Goal: Task Accomplishment & Management: Manage account settings

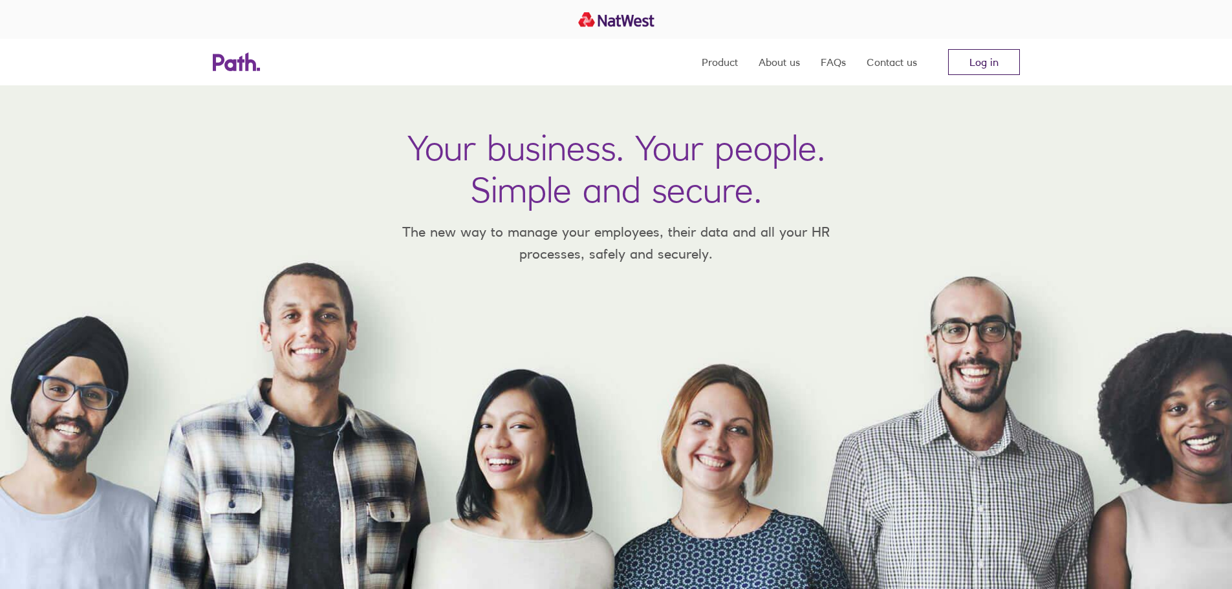
click at [1001, 68] on link "Log in" at bounding box center [984, 62] width 72 height 26
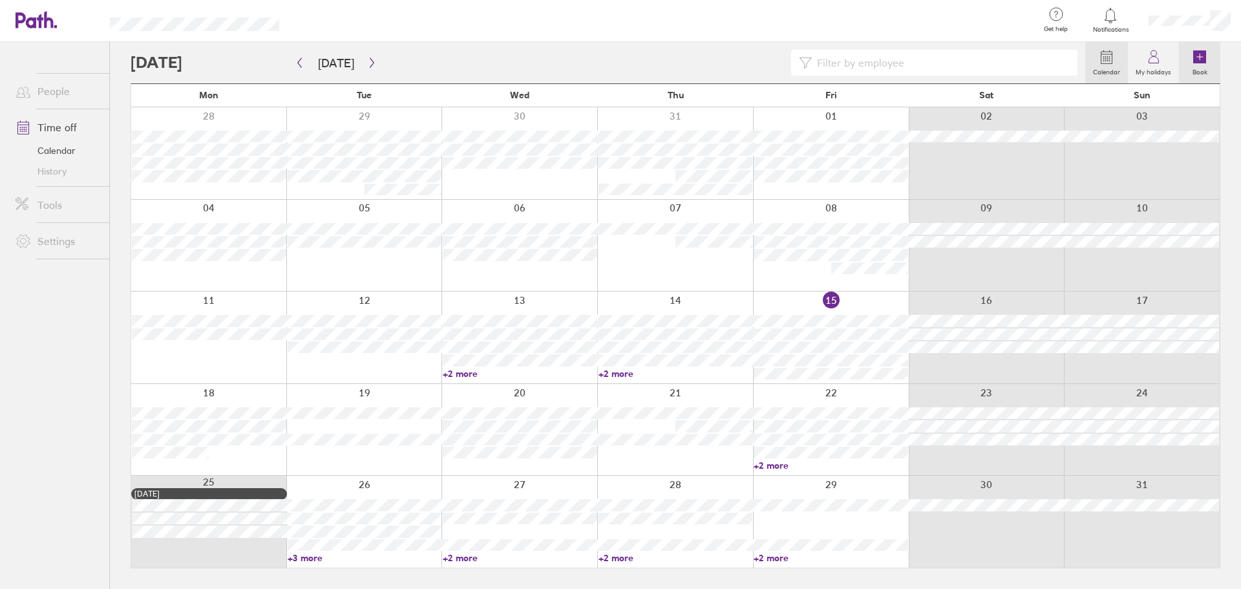
click at [1201, 58] on icon at bounding box center [1200, 56] width 13 height 13
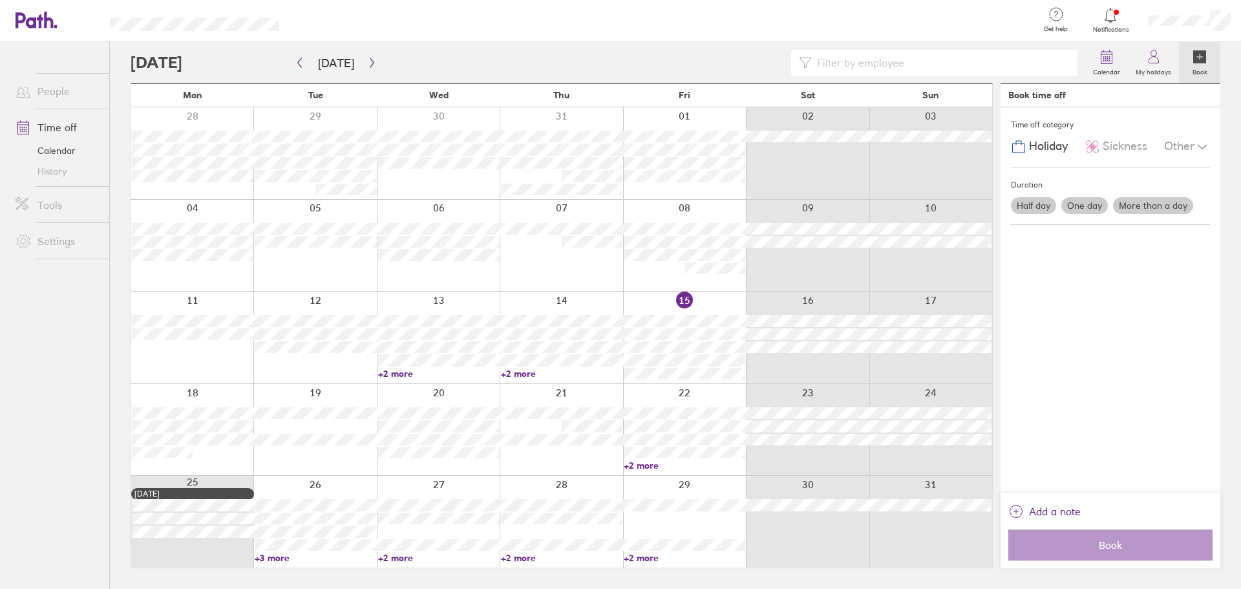
click at [1087, 204] on label "One day" at bounding box center [1085, 205] width 47 height 17
click at [0, 0] on input "One day" at bounding box center [0, 0] width 0 height 0
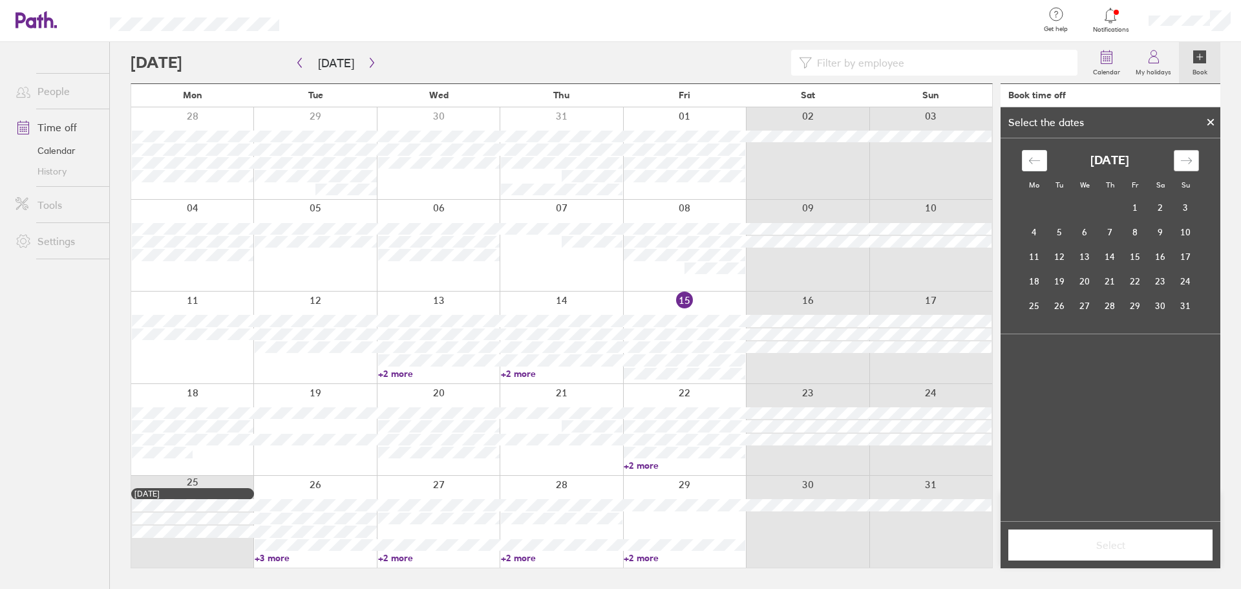
click at [1190, 158] on icon "Move forward to switch to the next month." at bounding box center [1187, 161] width 12 height 12
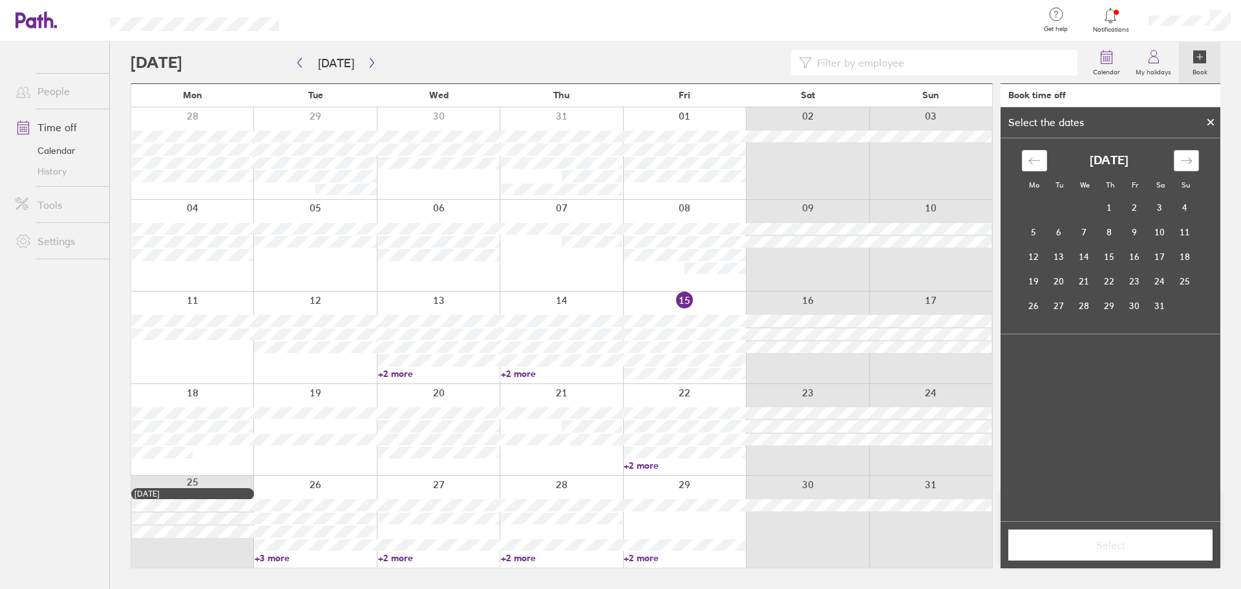
click at [1190, 158] on icon "Move forward to switch to the next month." at bounding box center [1187, 161] width 12 height 12
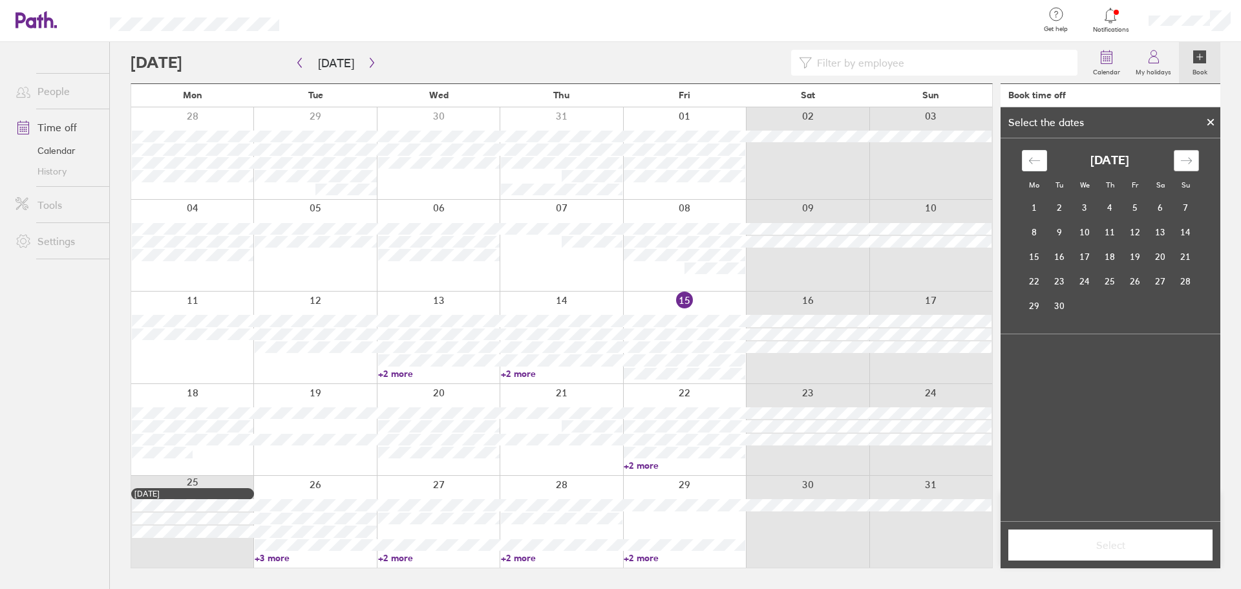
click at [1190, 158] on icon "Move forward to switch to the next month." at bounding box center [1187, 161] width 12 height 12
click at [1140, 237] on td "10" at bounding box center [1135, 232] width 25 height 25
click at [1108, 546] on span "Select" at bounding box center [1111, 545] width 186 height 12
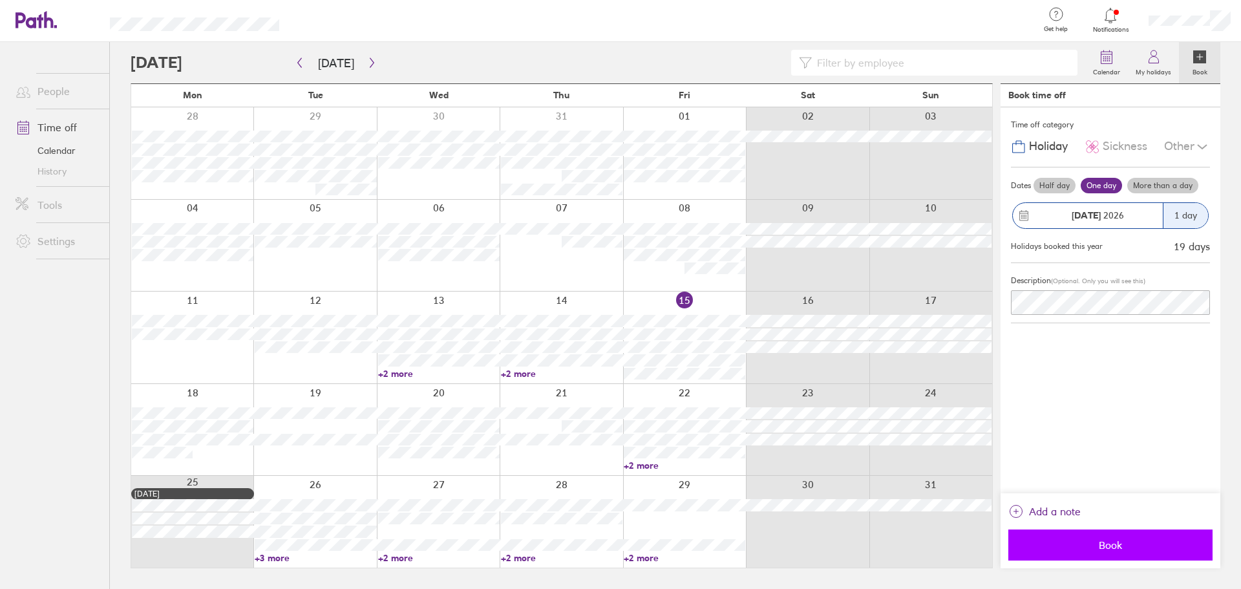
click at [1121, 544] on span "Book" at bounding box center [1111, 545] width 186 height 12
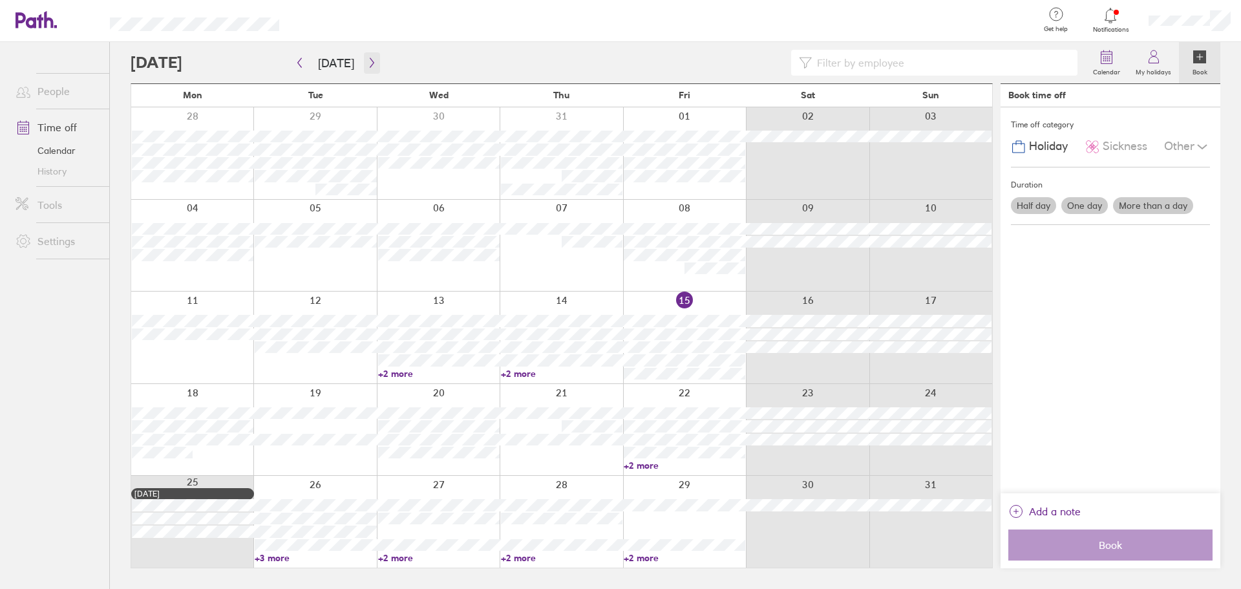
click at [367, 63] on icon "button" at bounding box center [372, 63] width 10 height 10
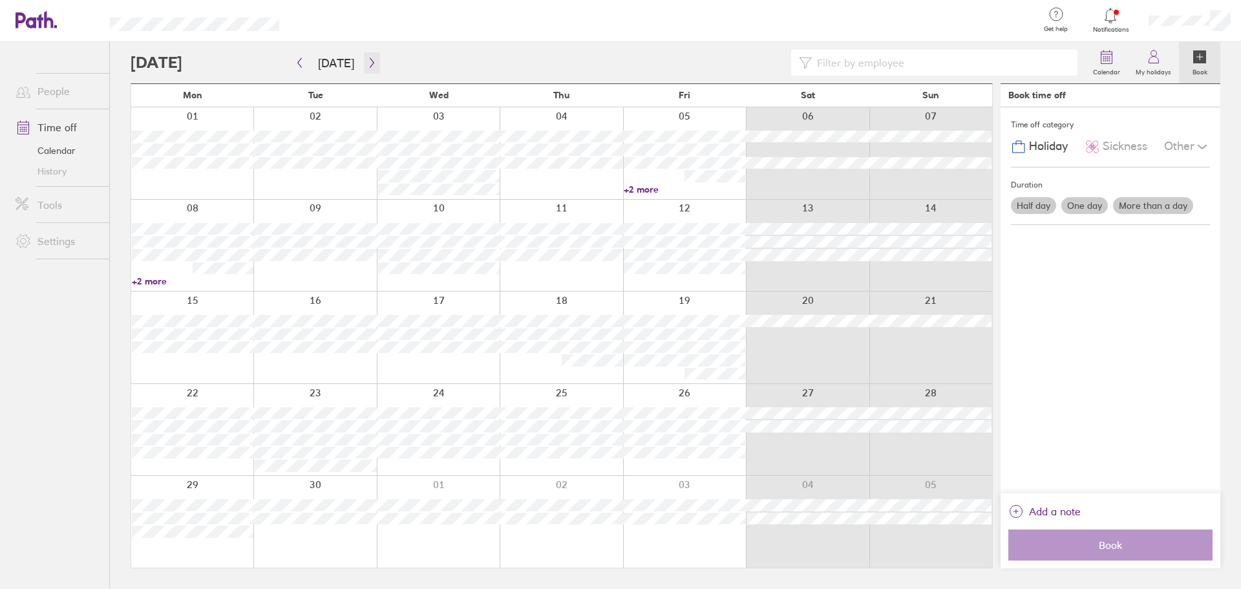
click at [368, 64] on icon "button" at bounding box center [372, 63] width 10 height 10
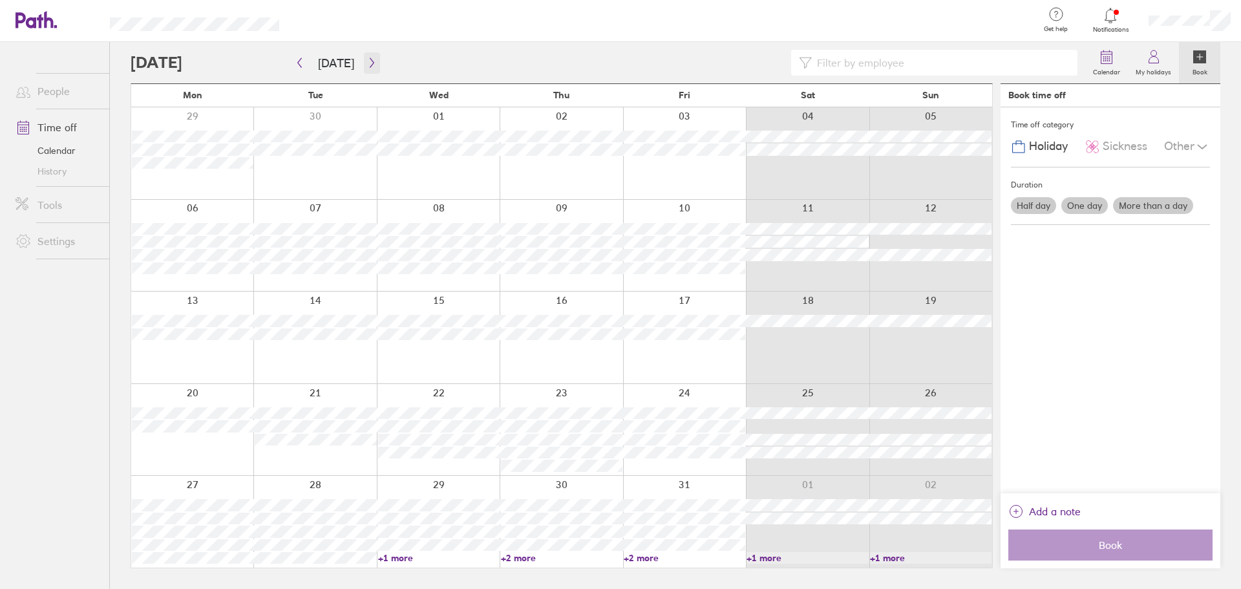
click at [368, 64] on icon "button" at bounding box center [372, 63] width 10 height 10
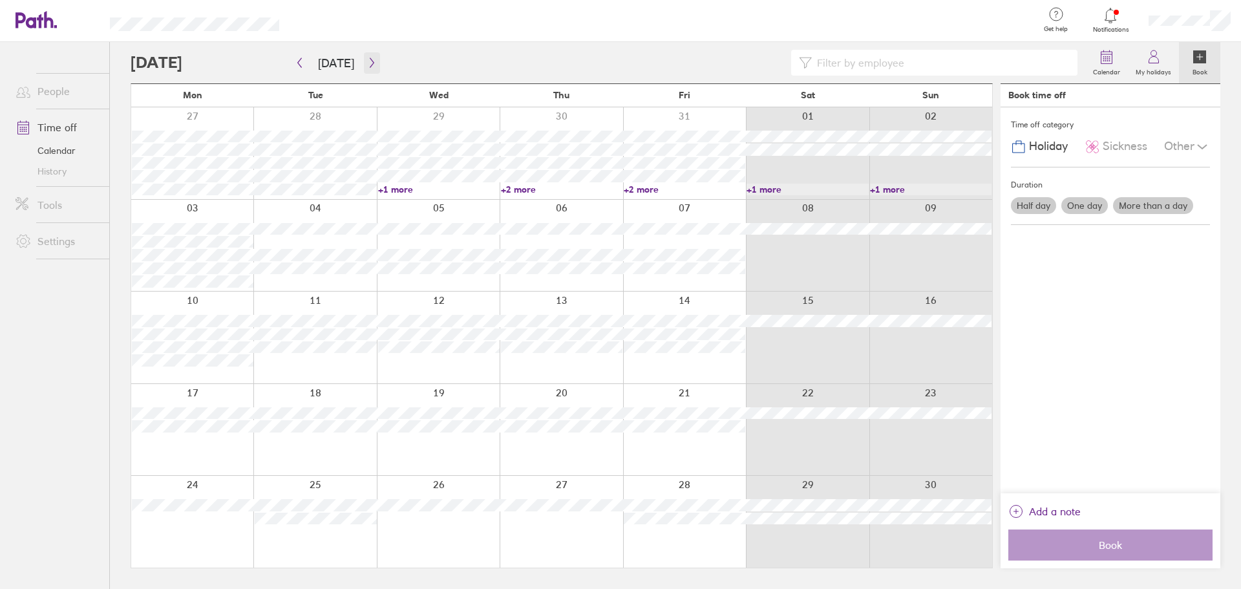
click at [368, 64] on icon "button" at bounding box center [372, 63] width 10 height 10
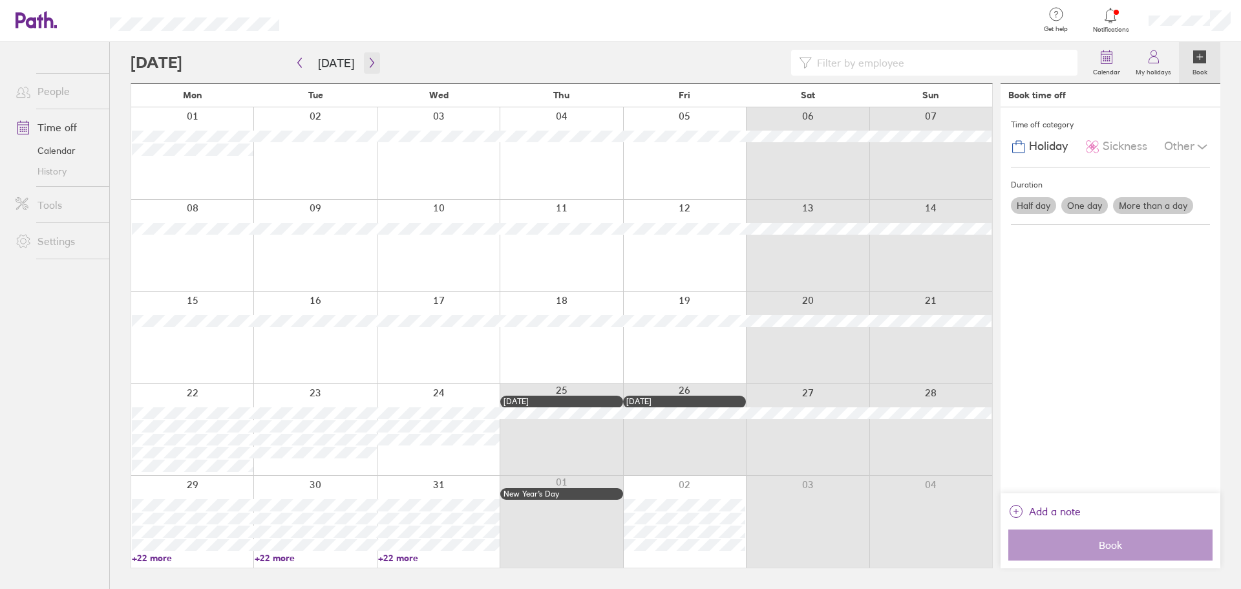
click at [368, 64] on icon "button" at bounding box center [372, 63] width 10 height 10
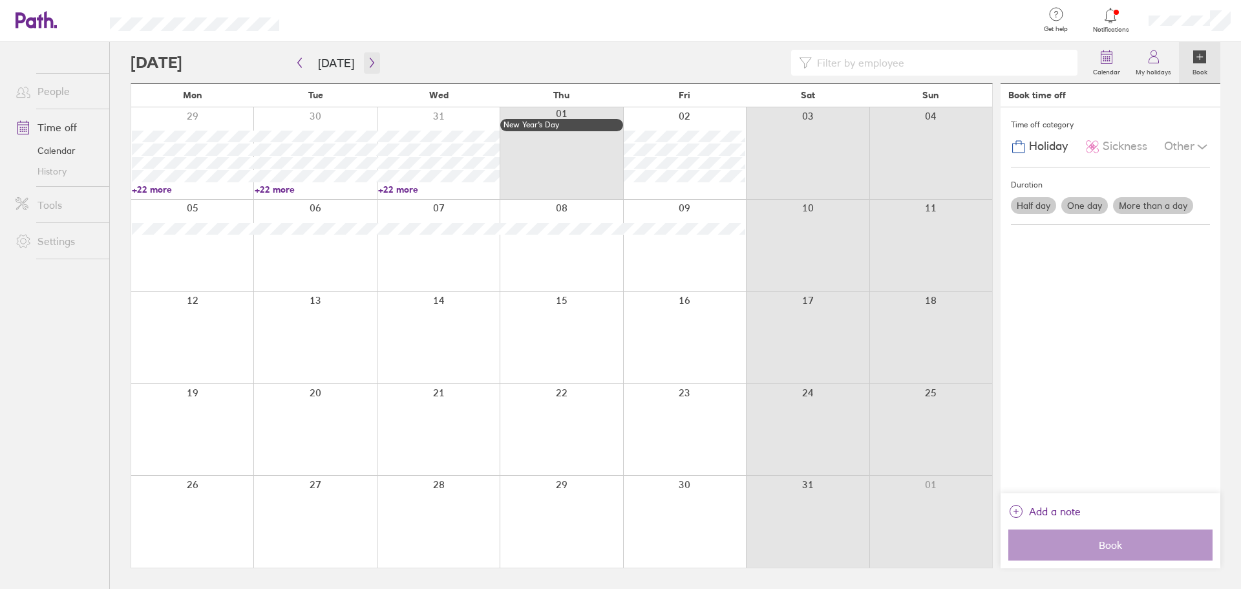
click at [375, 63] on button "button" at bounding box center [372, 62] width 16 height 21
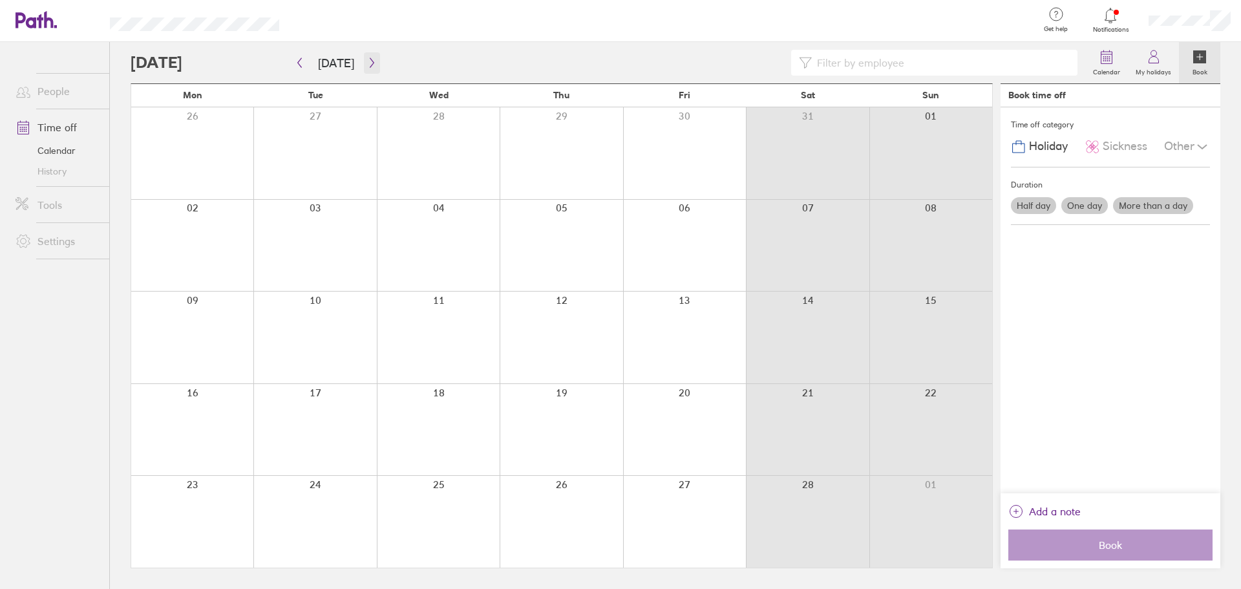
click at [375, 63] on button "button" at bounding box center [372, 62] width 16 height 21
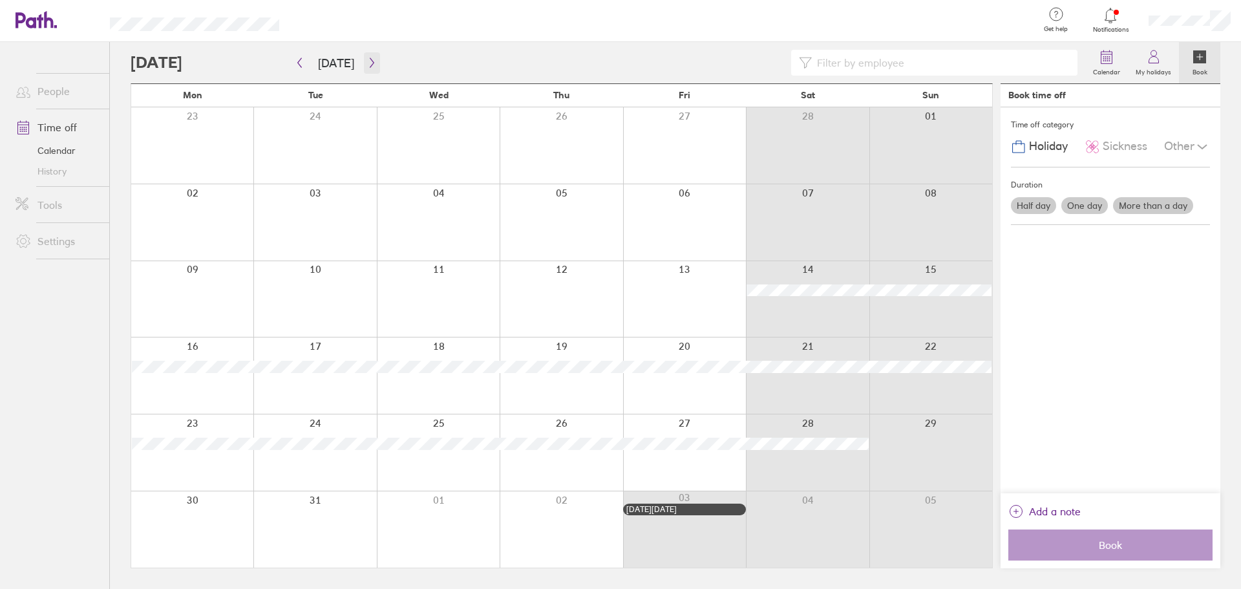
click at [375, 63] on button "button" at bounding box center [372, 62] width 16 height 21
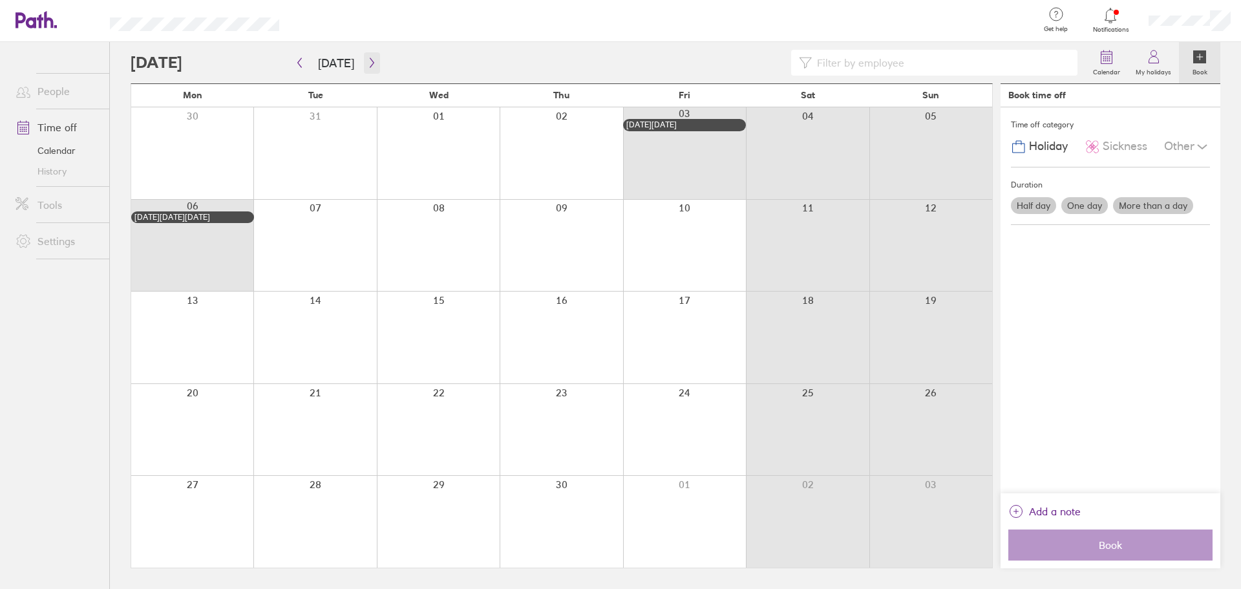
click at [375, 63] on button "button" at bounding box center [372, 62] width 16 height 21
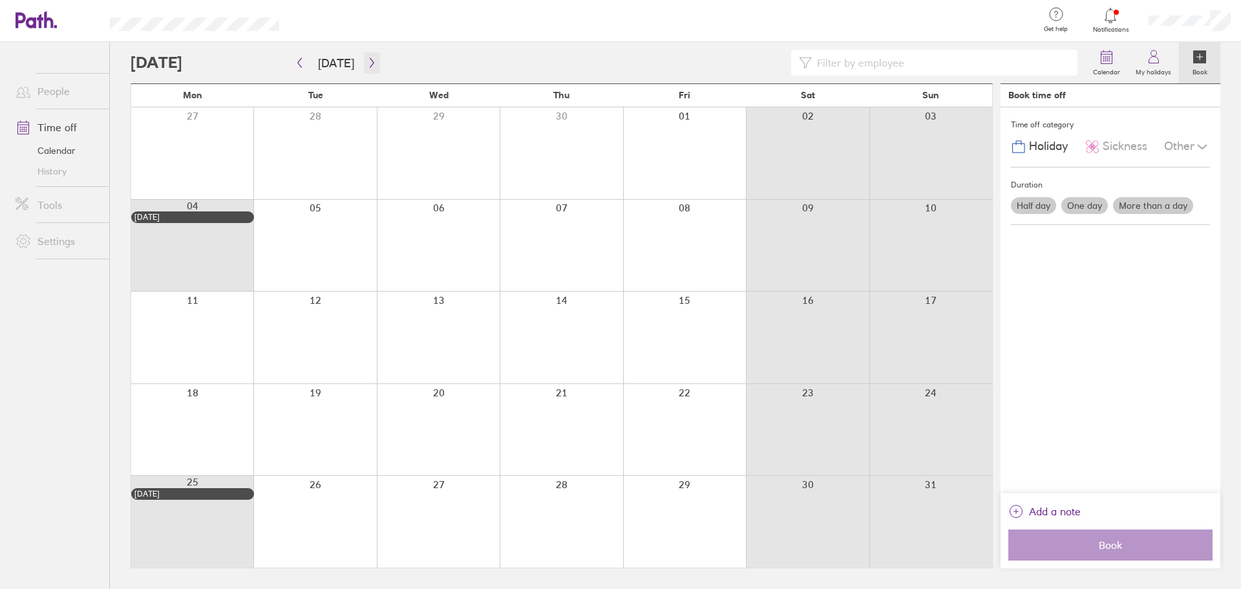
click at [372, 63] on icon "button" at bounding box center [372, 63] width 10 height 10
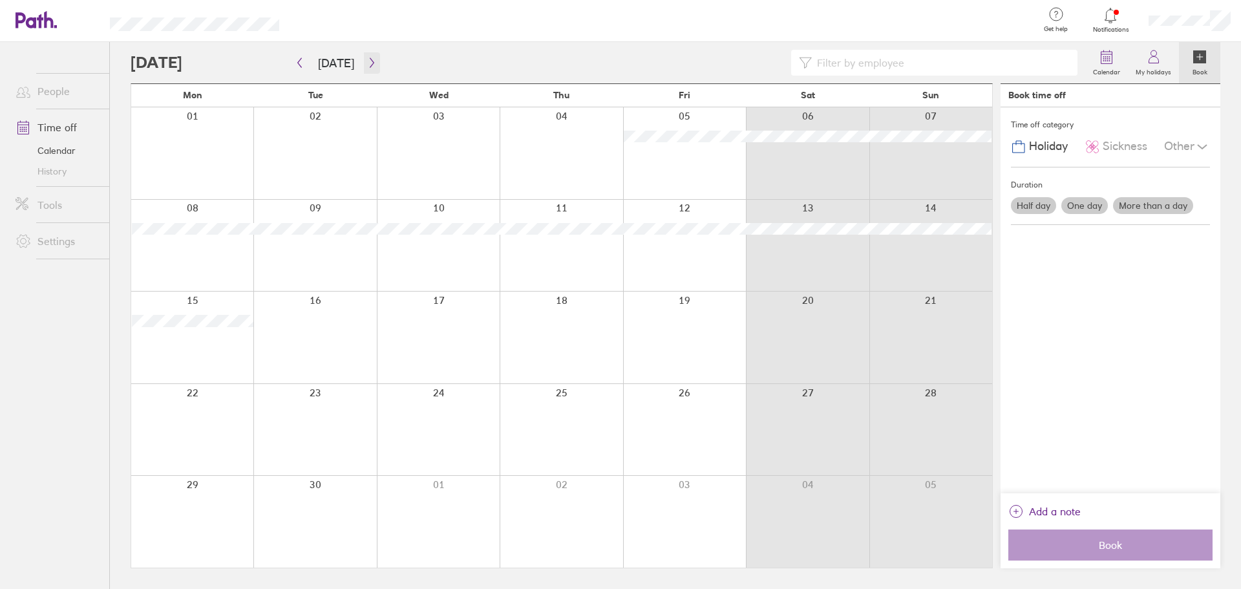
click at [368, 64] on icon "button" at bounding box center [372, 63] width 10 height 10
